Goal: Transaction & Acquisition: Purchase product/service

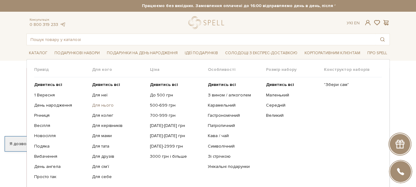
click at [100, 104] on link "Для нього" at bounding box center [118, 105] width 53 height 6
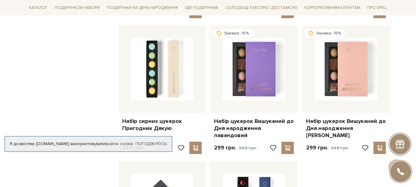
scroll to position [677, 0]
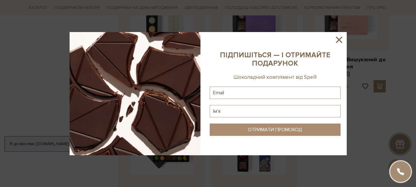
click at [339, 40] on icon at bounding box center [339, 40] width 6 height 6
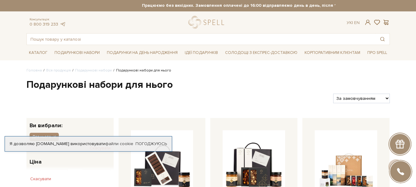
scroll to position [0, 0]
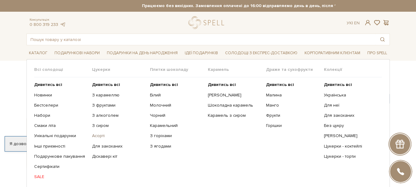
click at [97, 136] on link "Асорті" at bounding box center [118, 136] width 53 height 6
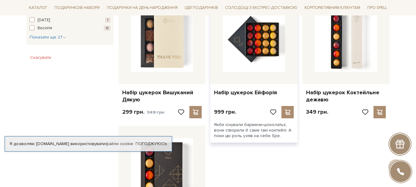
scroll to position [646, 0]
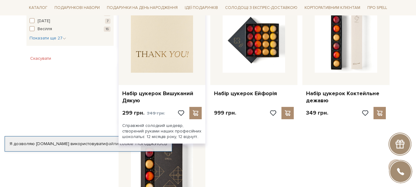
click at [161, 39] on img at bounding box center [162, 41] width 62 height 62
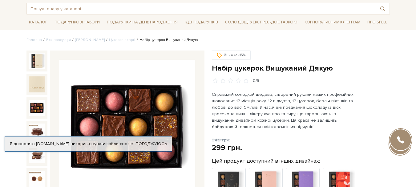
click at [38, 106] on img at bounding box center [37, 108] width 16 height 16
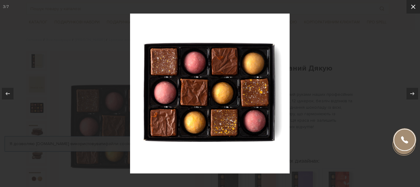
click at [413, 7] on icon at bounding box center [413, 6] width 7 height 7
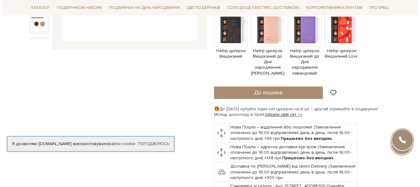
scroll to position [246, 0]
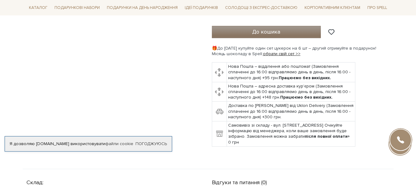
click at [273, 26] on button "До кошика" at bounding box center [266, 32] width 109 height 12
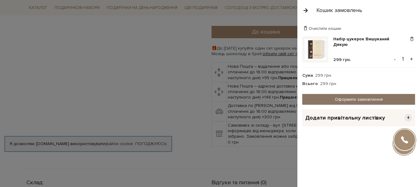
click at [343, 98] on link "Оформити замовлення" at bounding box center [358, 99] width 113 height 11
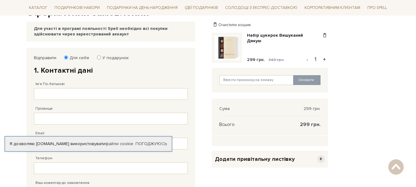
scroll to position [62, 0]
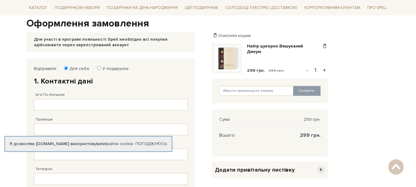
click at [229, 60] on img at bounding box center [226, 58] width 25 height 25
